Goal: Register for event/course

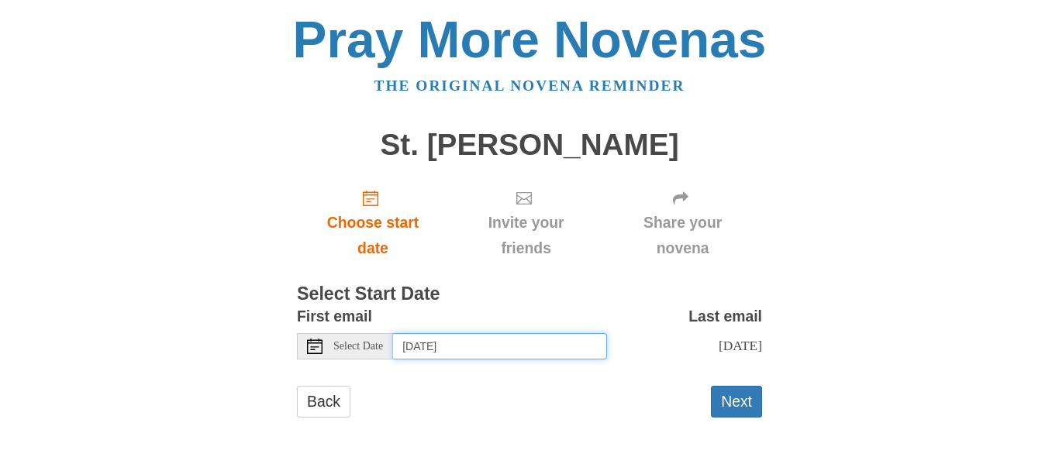
click at [485, 359] on input "[DATE]" at bounding box center [500, 346] width 214 height 26
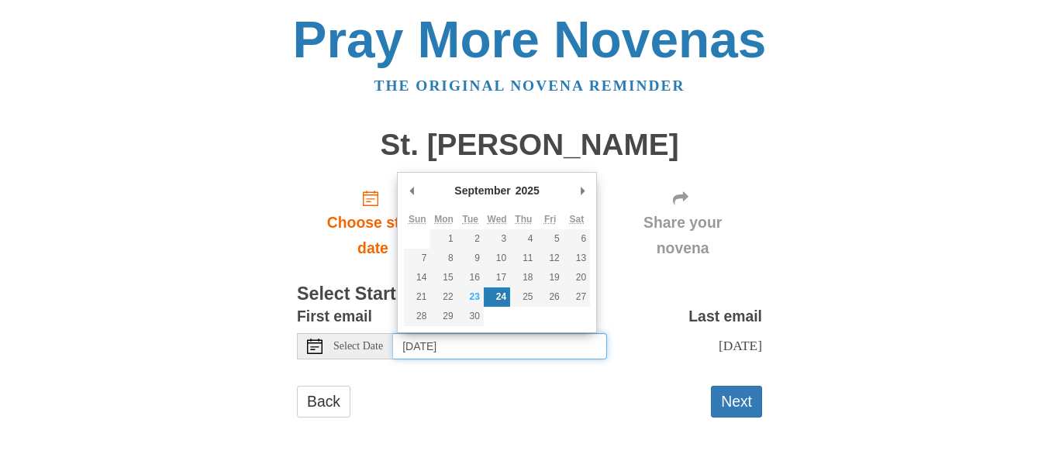
click at [473, 347] on input "[DATE]" at bounding box center [500, 346] width 214 height 26
type input "[DATE]"
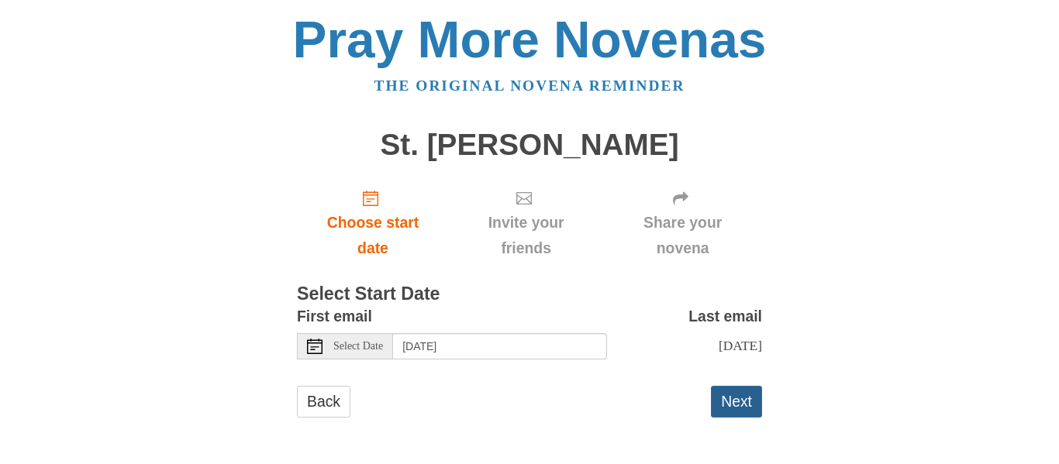
click at [723, 390] on button "Next" at bounding box center [736, 402] width 51 height 32
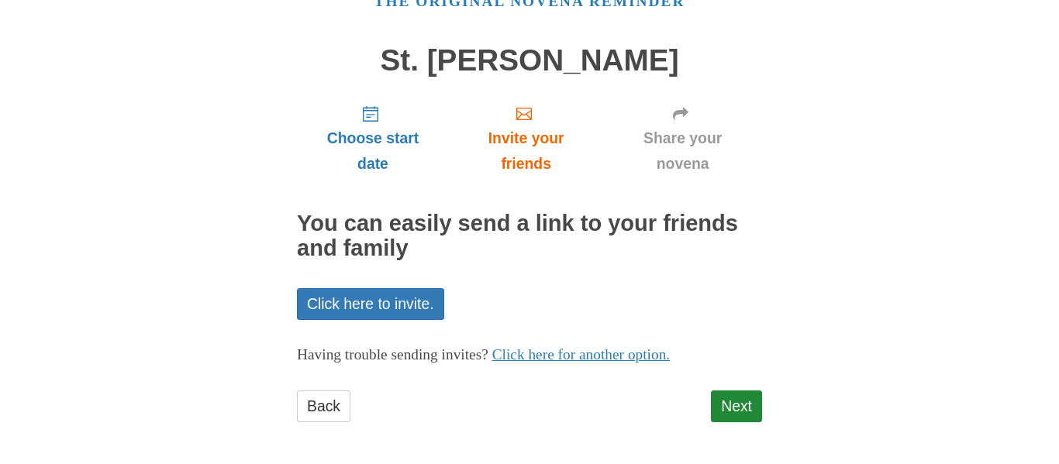
scroll to position [88, 0]
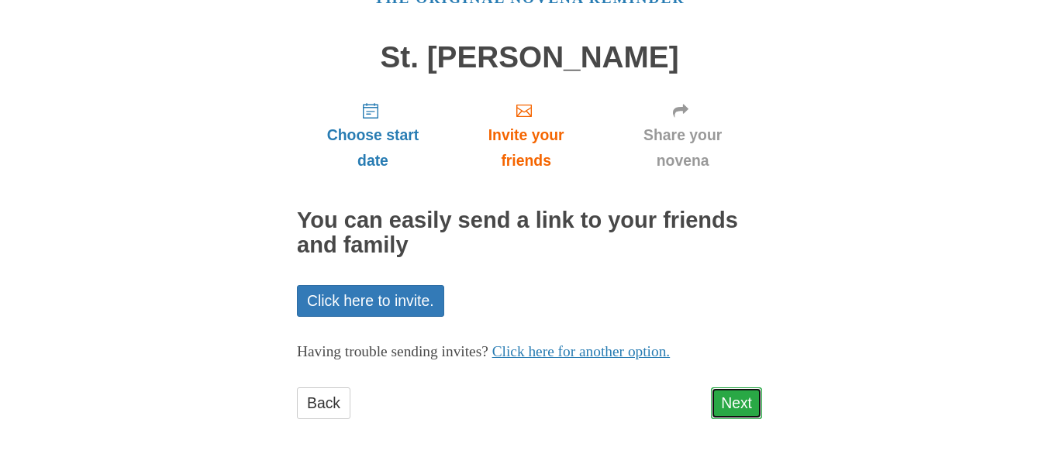
click at [726, 404] on link "Next" at bounding box center [736, 404] width 51 height 32
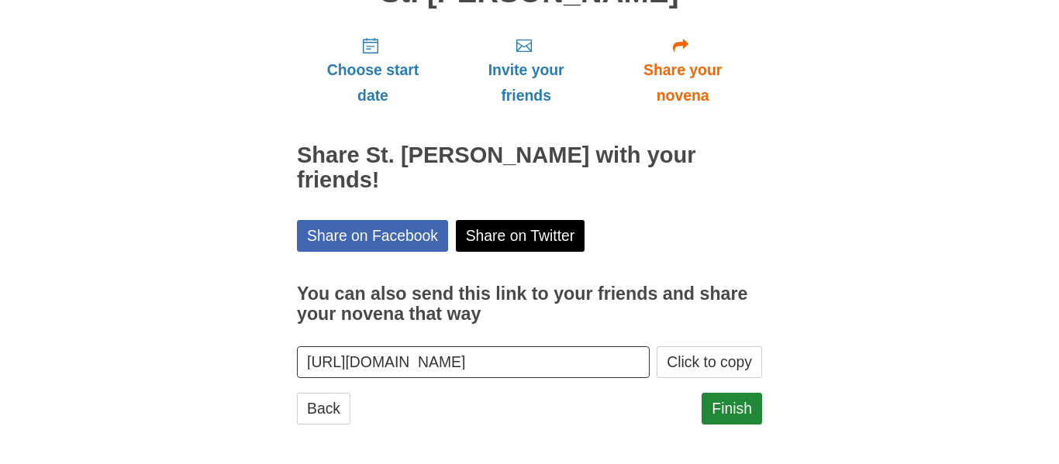
scroll to position [158, 0]
